Goal: Find contact information: Find contact information

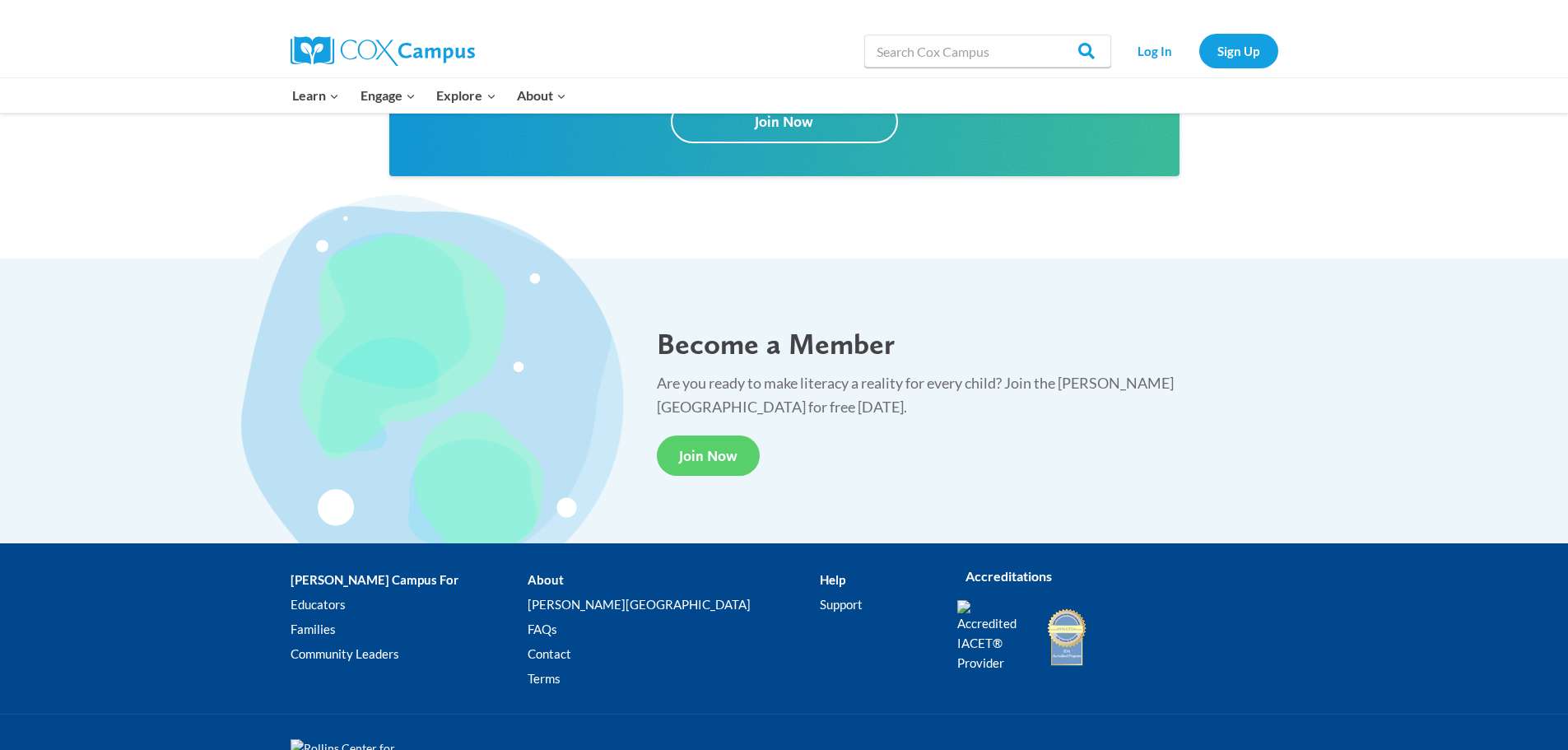
scroll to position [3025, 0]
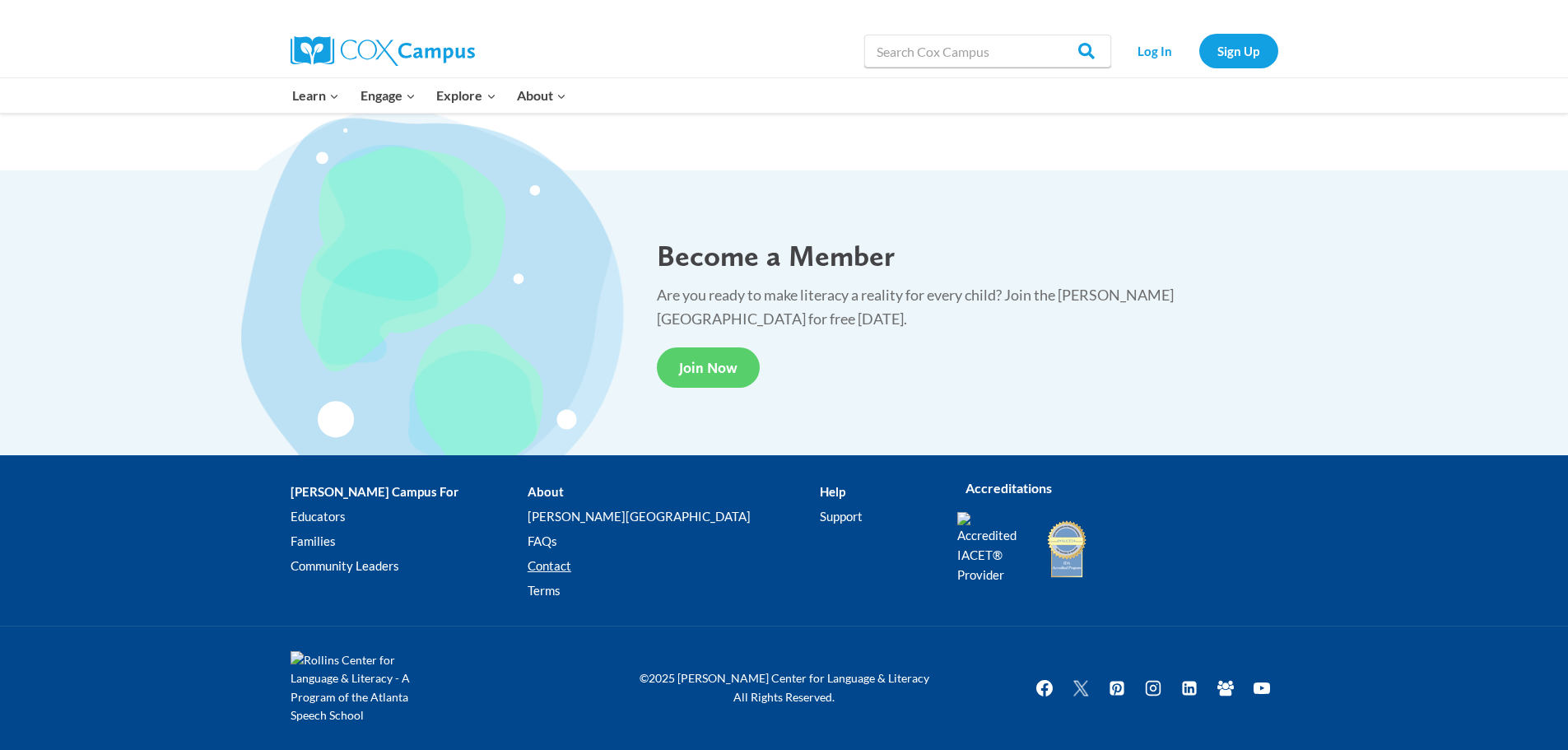
click at [571, 564] on link "Contact" at bounding box center [673, 566] width 292 height 24
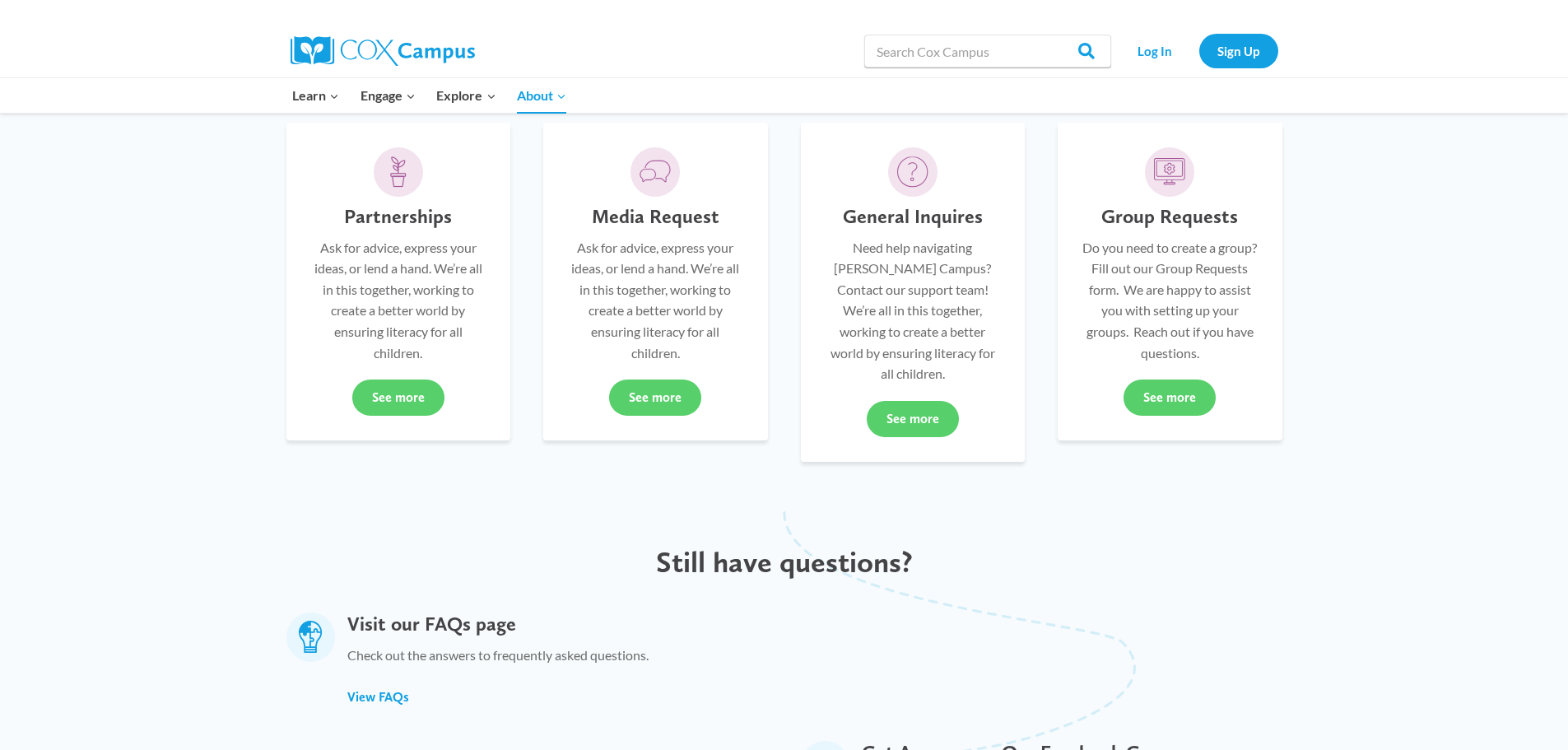
scroll to position [412, 0]
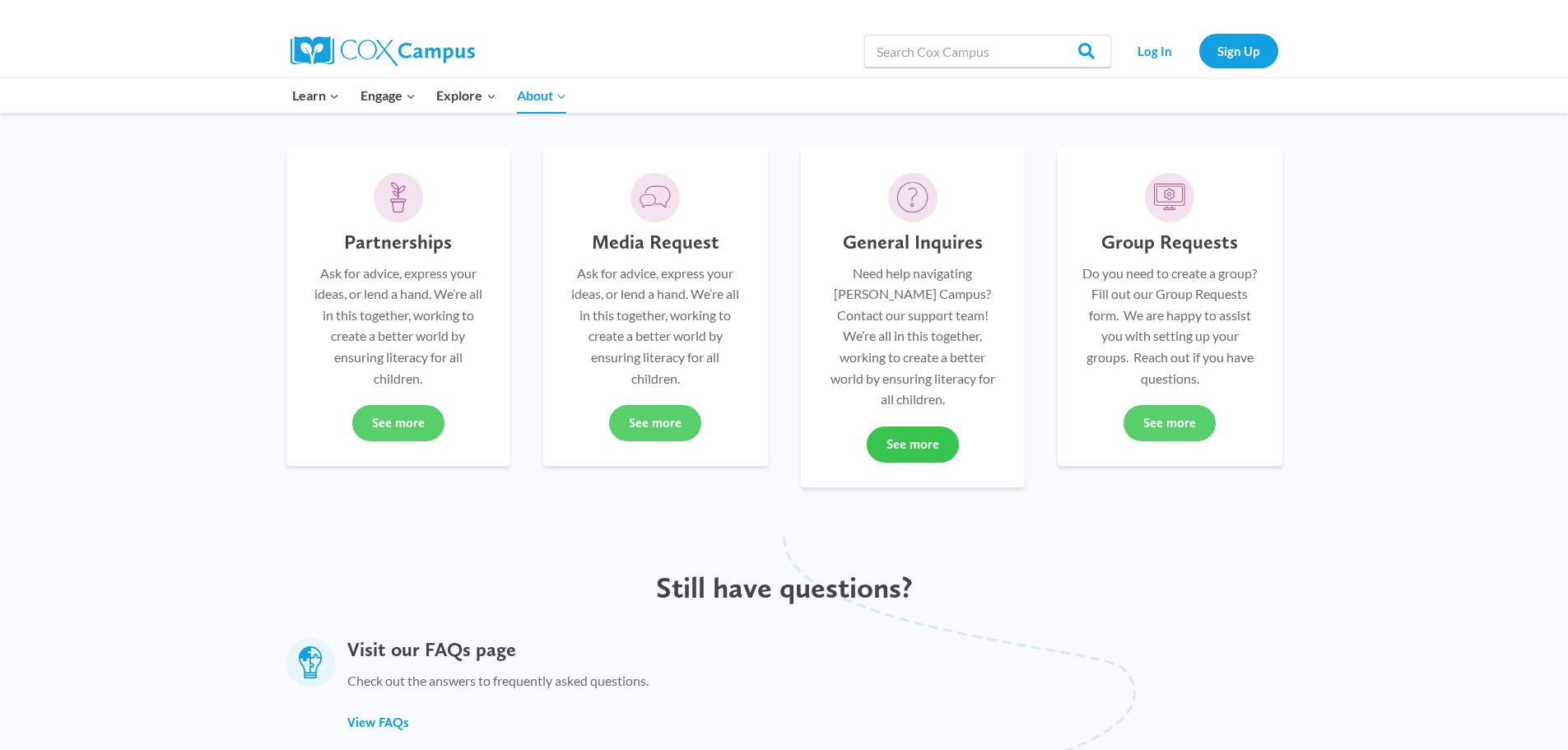
click at [910, 429] on link "See more" at bounding box center [912, 444] width 92 height 36
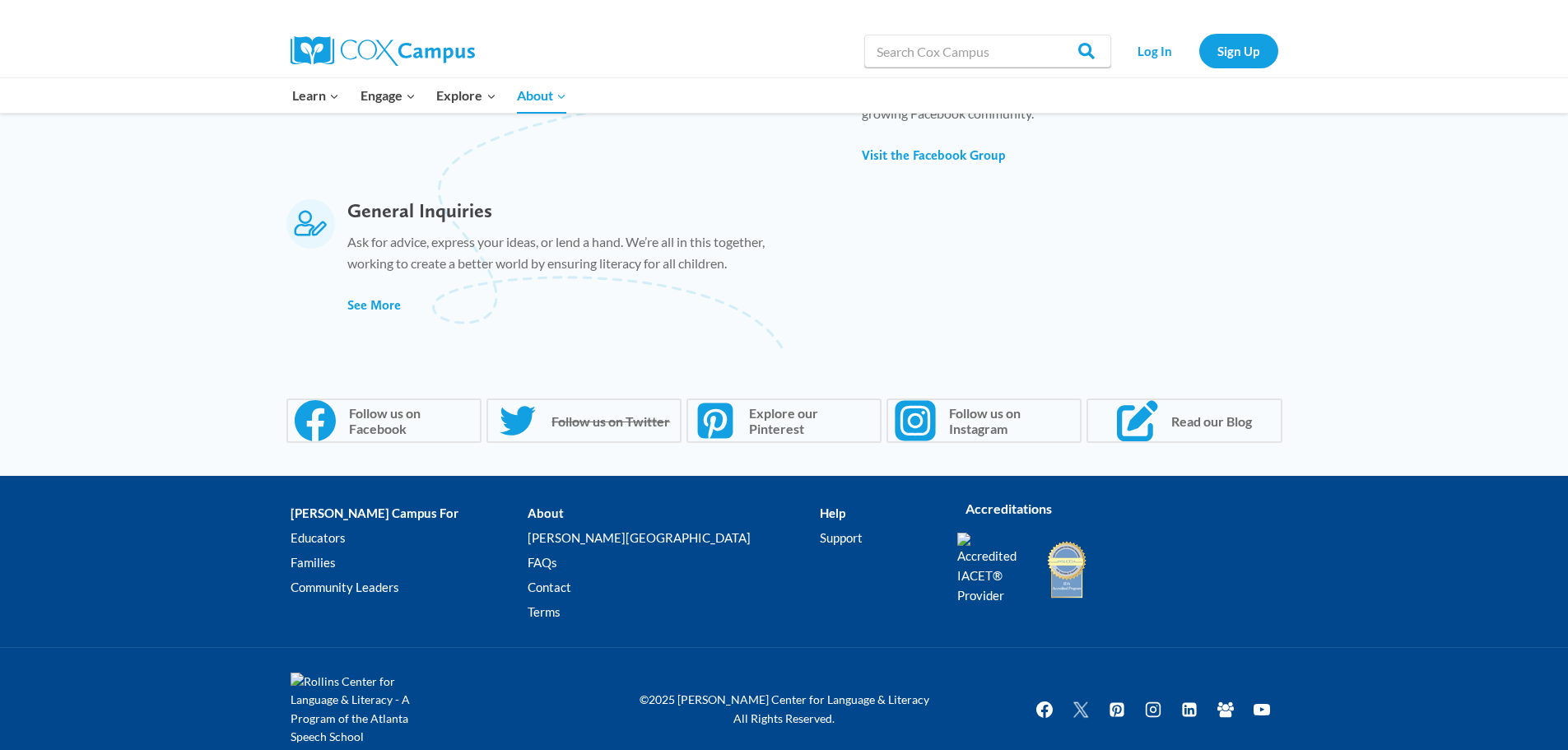
scroll to position [1149, 0]
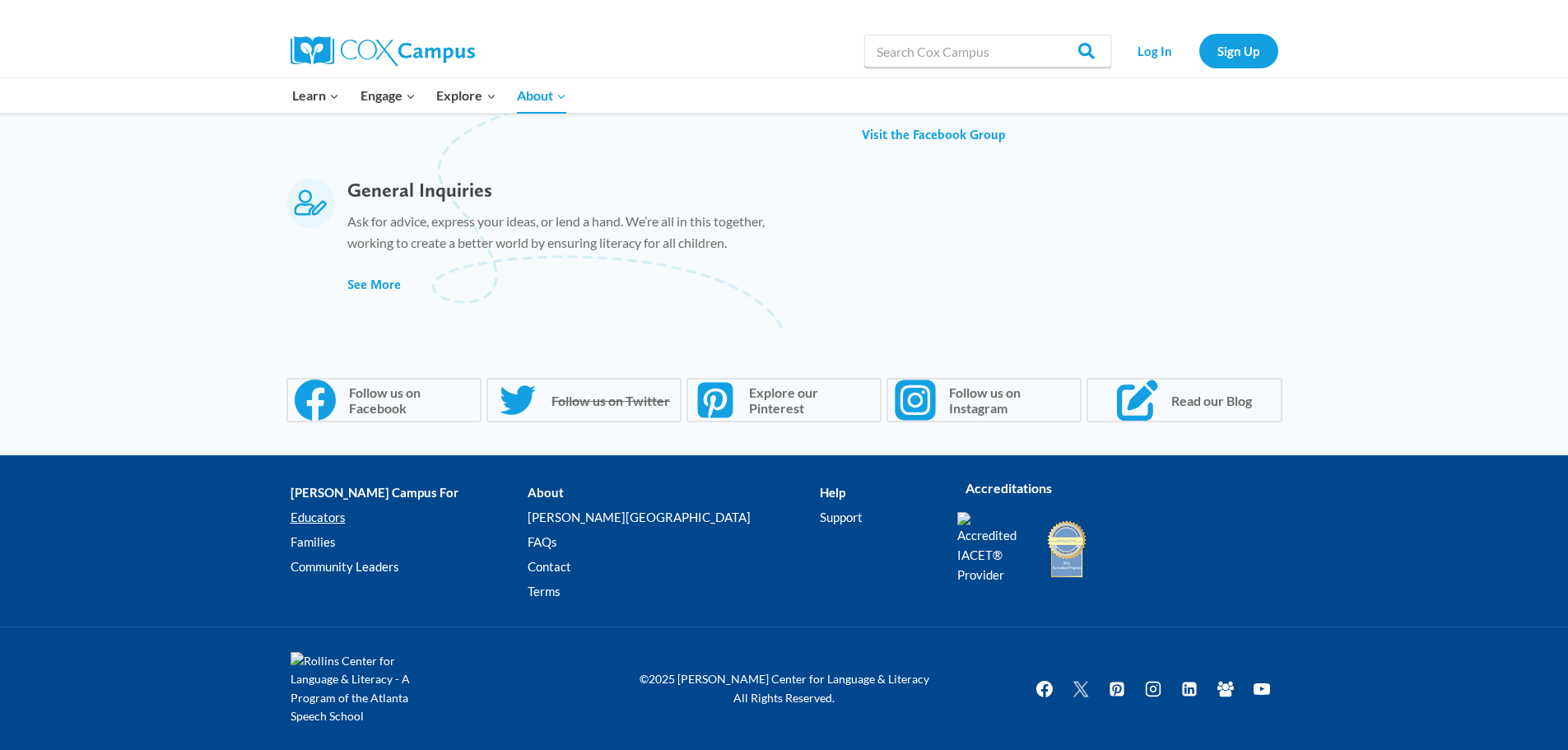
click at [331, 518] on link "Educators" at bounding box center [409, 516] width 237 height 24
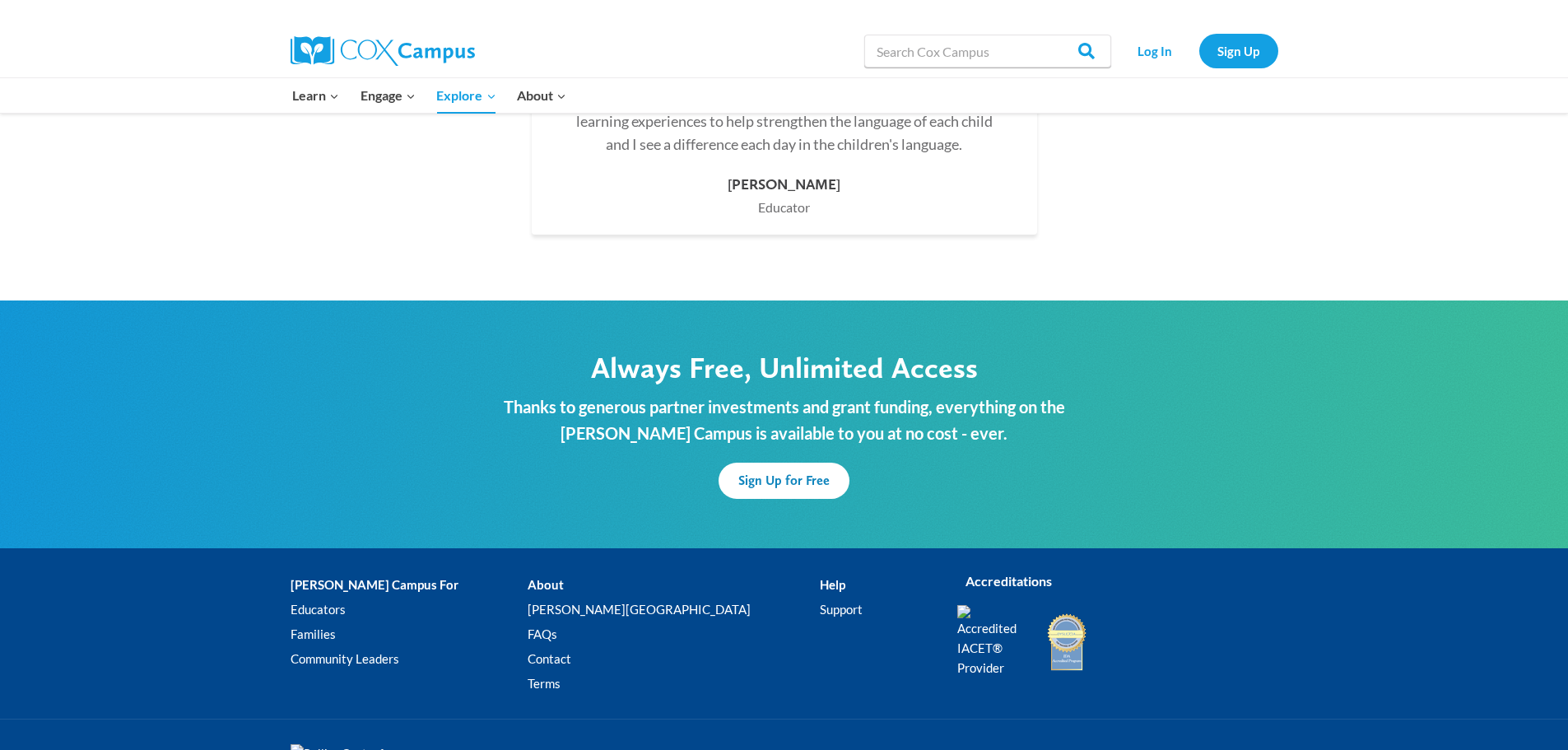
scroll to position [4821, 0]
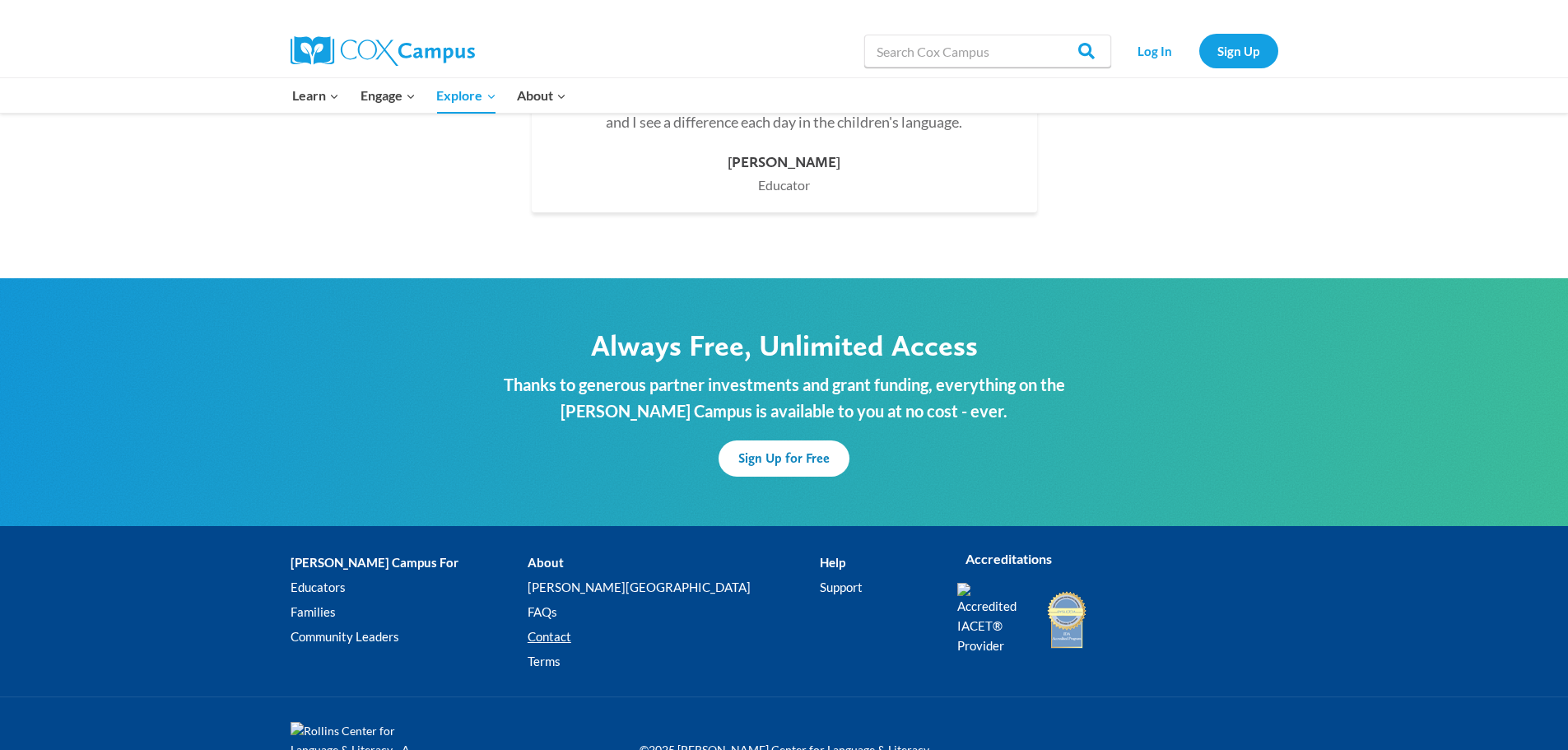
click at [578, 624] on link "Contact" at bounding box center [673, 636] width 292 height 24
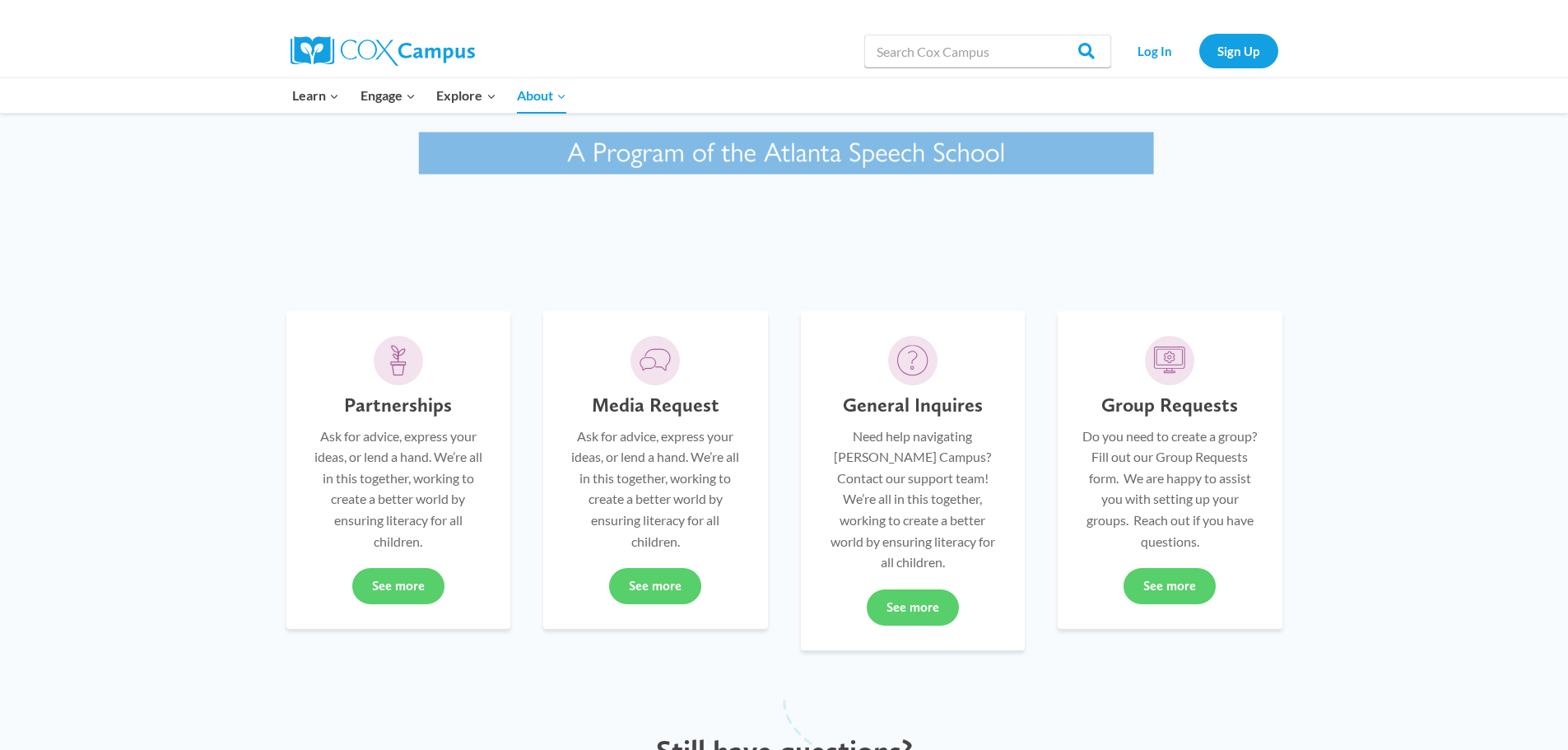
scroll to position [247, 0]
